Goal: Task Accomplishment & Management: Complete application form

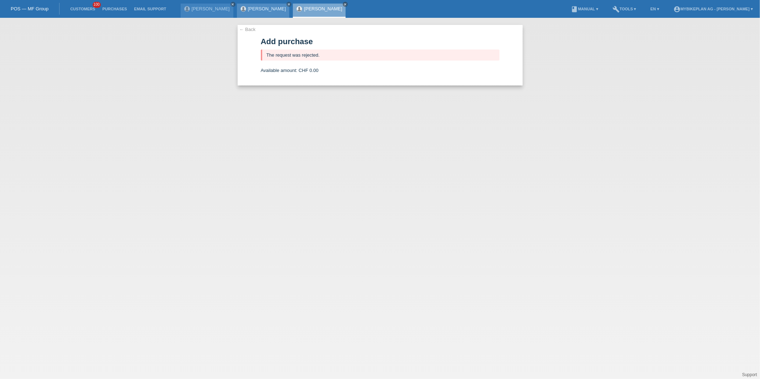
click at [248, 9] on link "[PERSON_NAME]" at bounding box center [267, 8] width 38 height 5
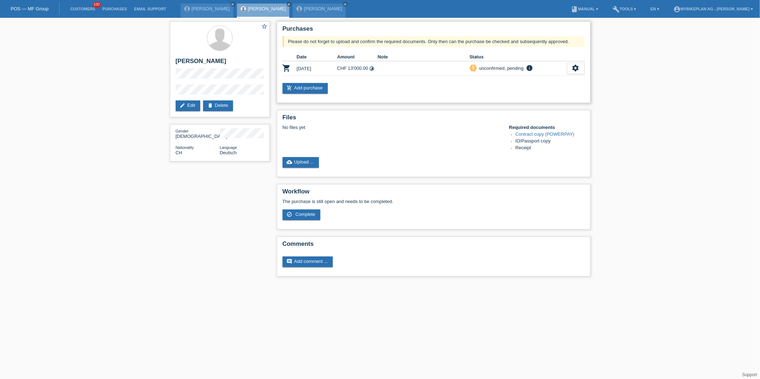
click at [576, 74] on td "settings fullscreen Show description Download terms get_app check_circle_outlin…" at bounding box center [576, 68] width 18 height 15
click at [576, 70] on icon "settings" at bounding box center [576, 68] width 8 height 8
click at [493, 119] on span "Customer has withdrawn from the purchase..." at bounding box center [533, 122] width 95 height 9
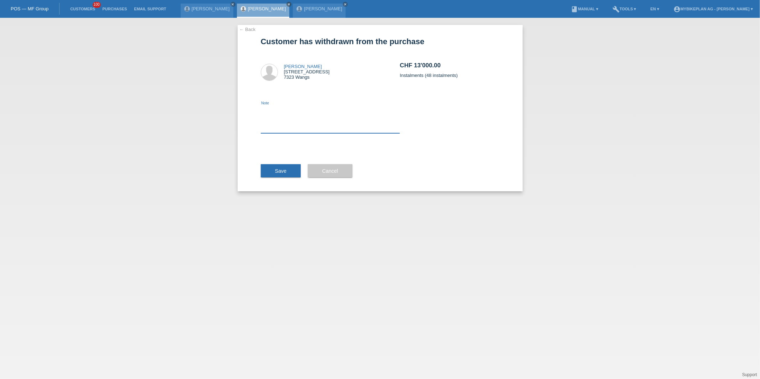
click at [325, 117] on textarea at bounding box center [330, 119] width 139 height 27
type textarea "ccc"
click at [278, 185] on div "Save" at bounding box center [281, 170] width 40 height 41
click at [285, 171] on span "Save" at bounding box center [281, 171] width 12 height 6
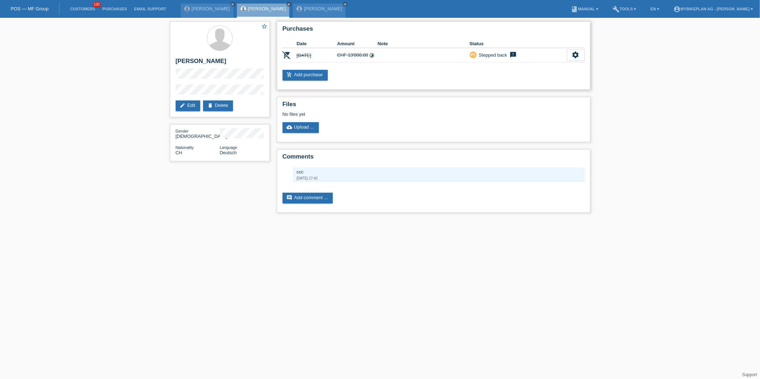
click at [296, 81] on div "Purchases Date Amount Note Status remove_shopping_cart 15.10.2025 CHF 13'000.00…" at bounding box center [434, 55] width 314 height 68
click at [298, 78] on link "add_shopping_cart Add purchase" at bounding box center [305, 75] width 45 height 11
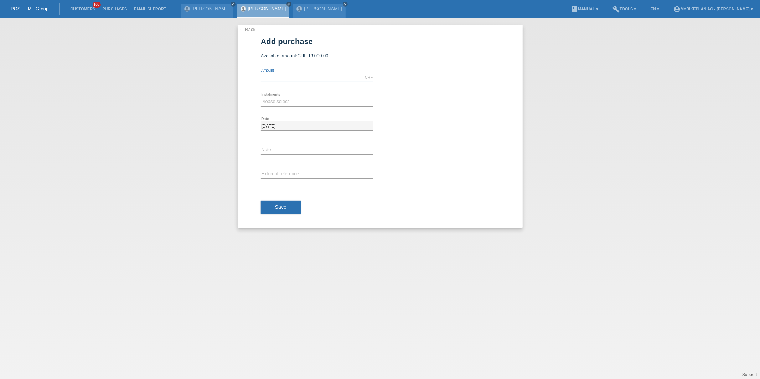
click at [295, 80] on input "text" at bounding box center [317, 77] width 112 height 9
type input "3699.00"
click at [283, 98] on select "Please select 6 instalments 12 instalments 18 instalments 24 instalments 36 ins…" at bounding box center [317, 101] width 112 height 9
select select "487"
click at [261, 97] on select "Please select 6 instalments 12 instalments 18 instalments 24 instalments 36 ins…" at bounding box center [317, 101] width 112 height 9
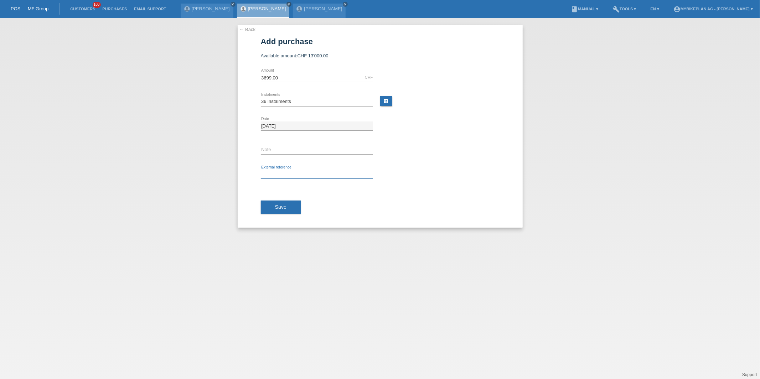
click at [275, 172] on input "text" at bounding box center [317, 174] width 112 height 9
paste input "45998133041"
type input "45998133041"
click at [280, 208] on span "Save" at bounding box center [281, 207] width 12 height 6
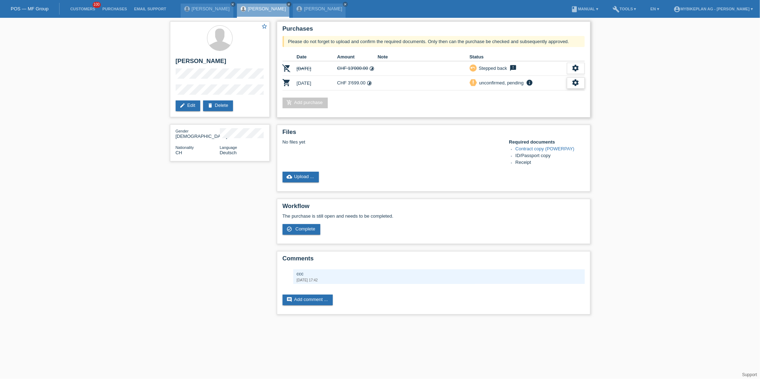
click at [576, 83] on icon "settings" at bounding box center [576, 83] width 8 height 8
click at [533, 96] on div "fullscreen Show" at bounding box center [529, 93] width 108 height 11
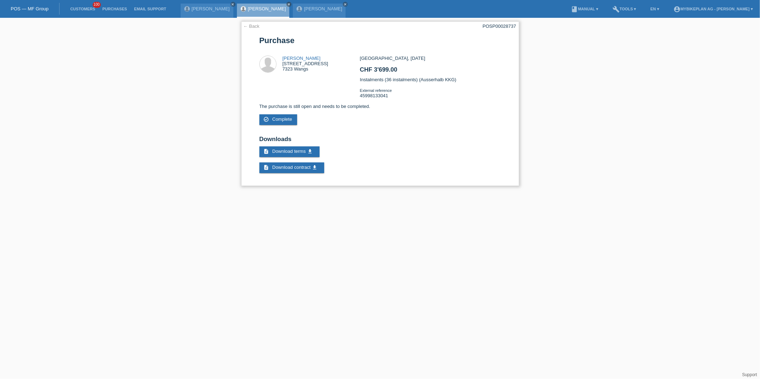
click at [497, 25] on div "POSP00028737" at bounding box center [499, 26] width 33 height 5
copy div "POSP00028737"
click at [258, 27] on link "← Back" at bounding box center [251, 26] width 16 height 5
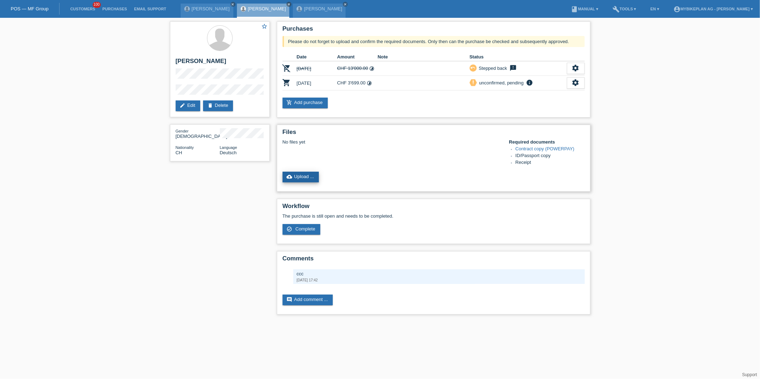
click at [307, 178] on link "cloud_upload Upload ..." at bounding box center [301, 177] width 37 height 11
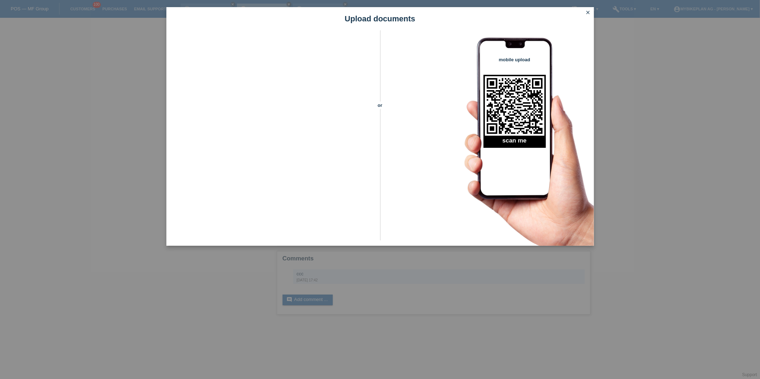
click at [588, 14] on icon "close" at bounding box center [588, 13] width 6 height 6
